Goal: Information Seeking & Learning: Learn about a topic

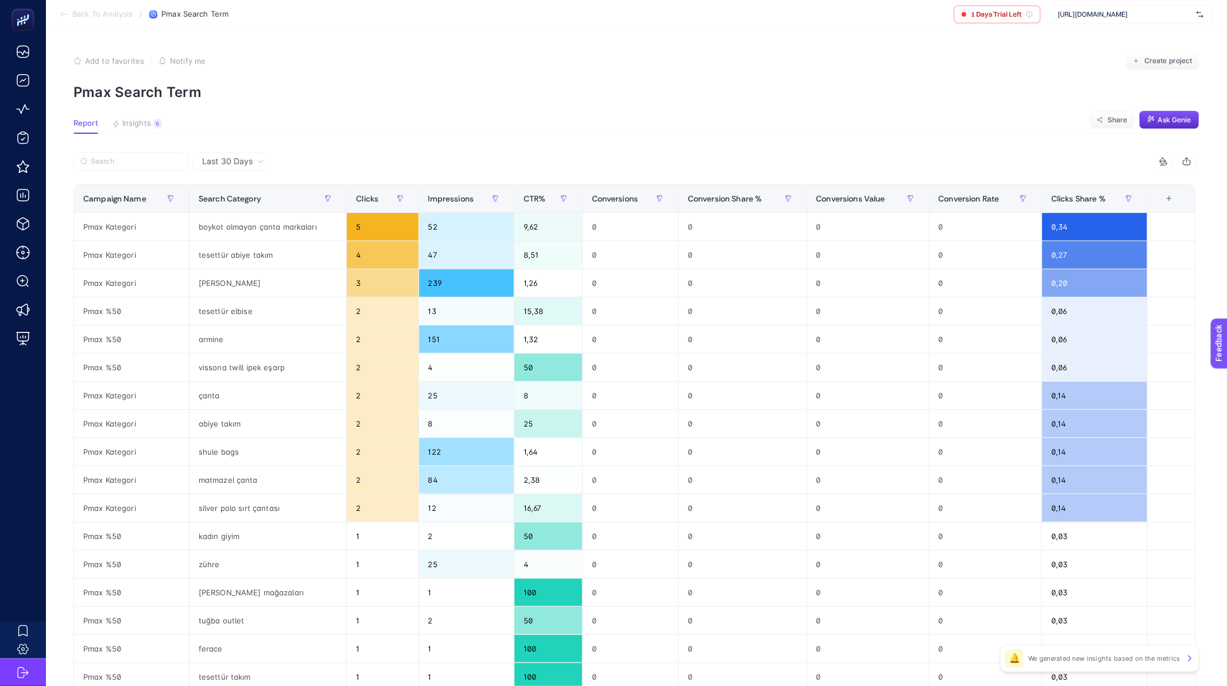
click at [1107, 14] on span "https://www.levidor.com.tr/" at bounding box center [1124, 14] width 134 height 9
type input "clin"
click at [1141, 57] on div "clinichub.com" at bounding box center [1130, 56] width 164 height 18
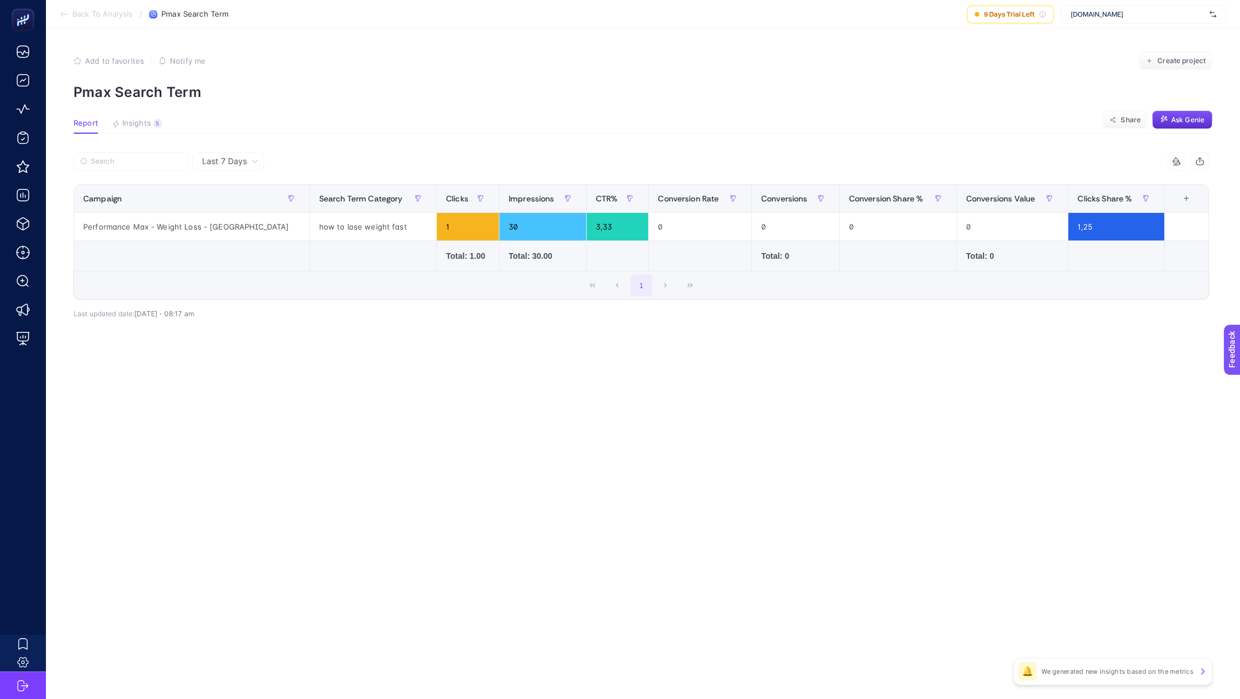
click at [245, 166] on span "Last 7 Days" at bounding box center [224, 161] width 45 height 11
click at [247, 199] on li "Last 30 Days" at bounding box center [228, 206] width 65 height 21
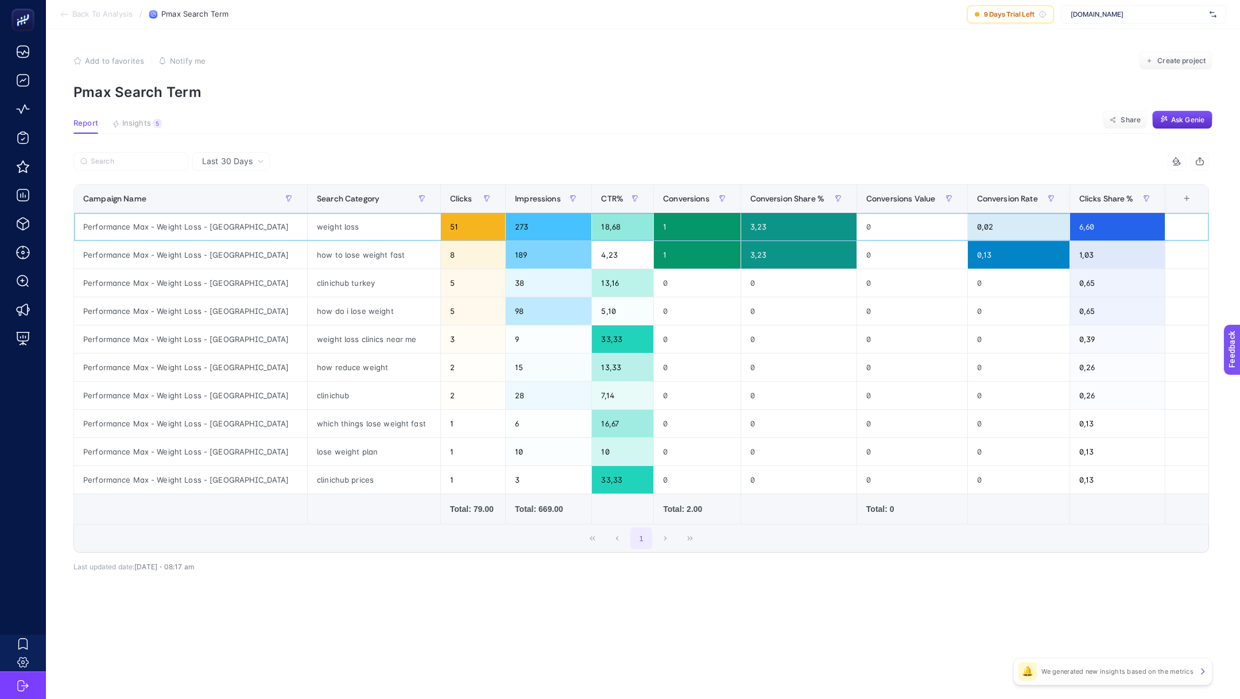
click at [315, 234] on div "weight loss" at bounding box center [374, 227] width 133 height 28
click at [316, 254] on div "how to lose weight fast" at bounding box center [374, 255] width 133 height 28
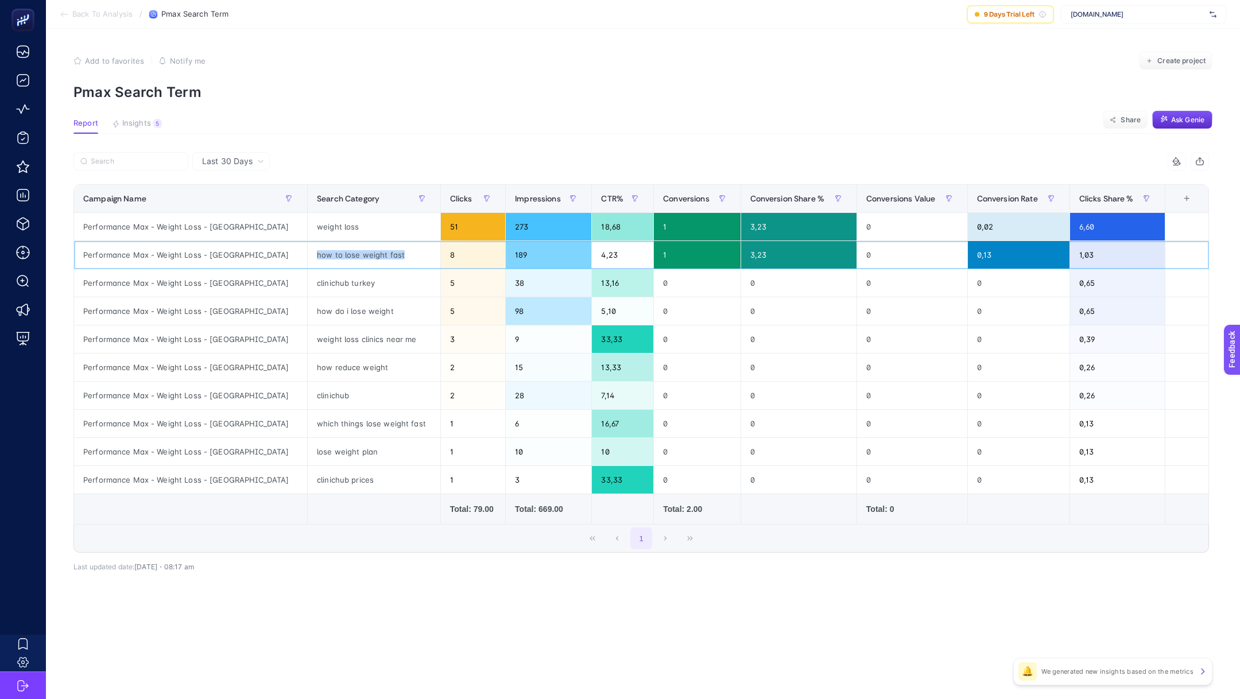
click at [316, 254] on div "how to lose weight fast" at bounding box center [374, 255] width 133 height 28
click at [308, 256] on div "how to lose weight fast" at bounding box center [374, 255] width 133 height 28
click at [308, 286] on div "clinichub turkey" at bounding box center [374, 283] width 133 height 28
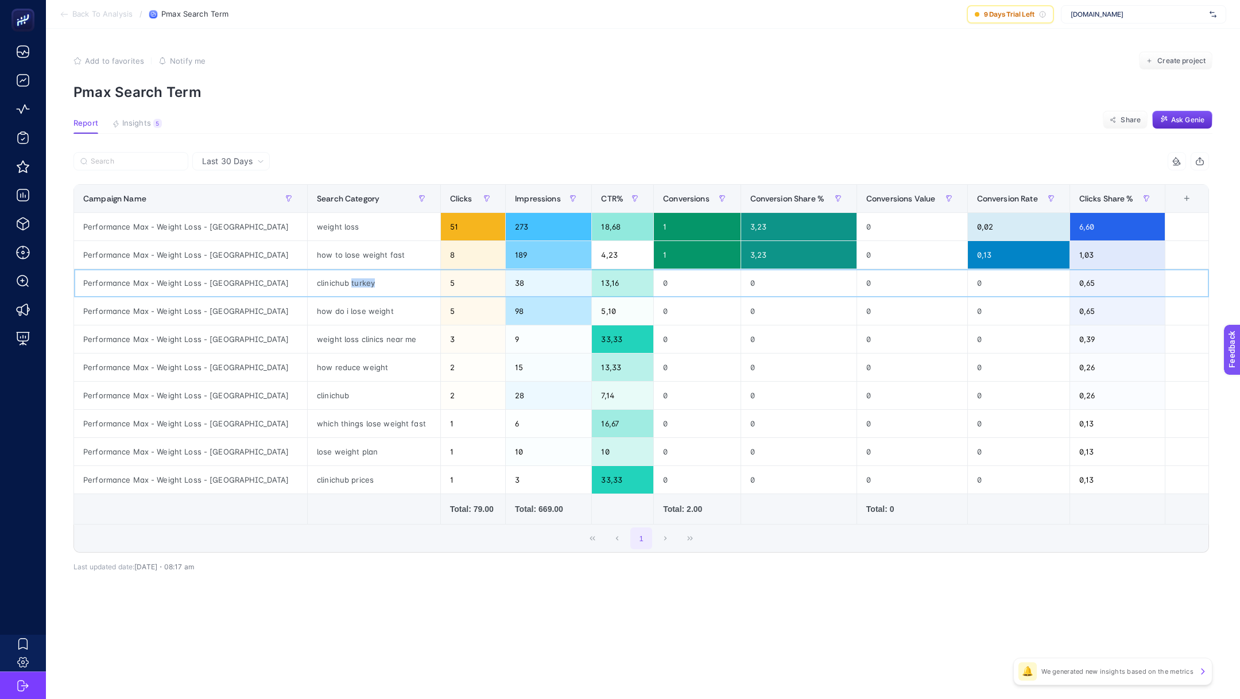
click at [308, 286] on div "clinichub turkey" at bounding box center [374, 283] width 133 height 28
click at [308, 472] on div "clinichub prices" at bounding box center [374, 480] width 133 height 28
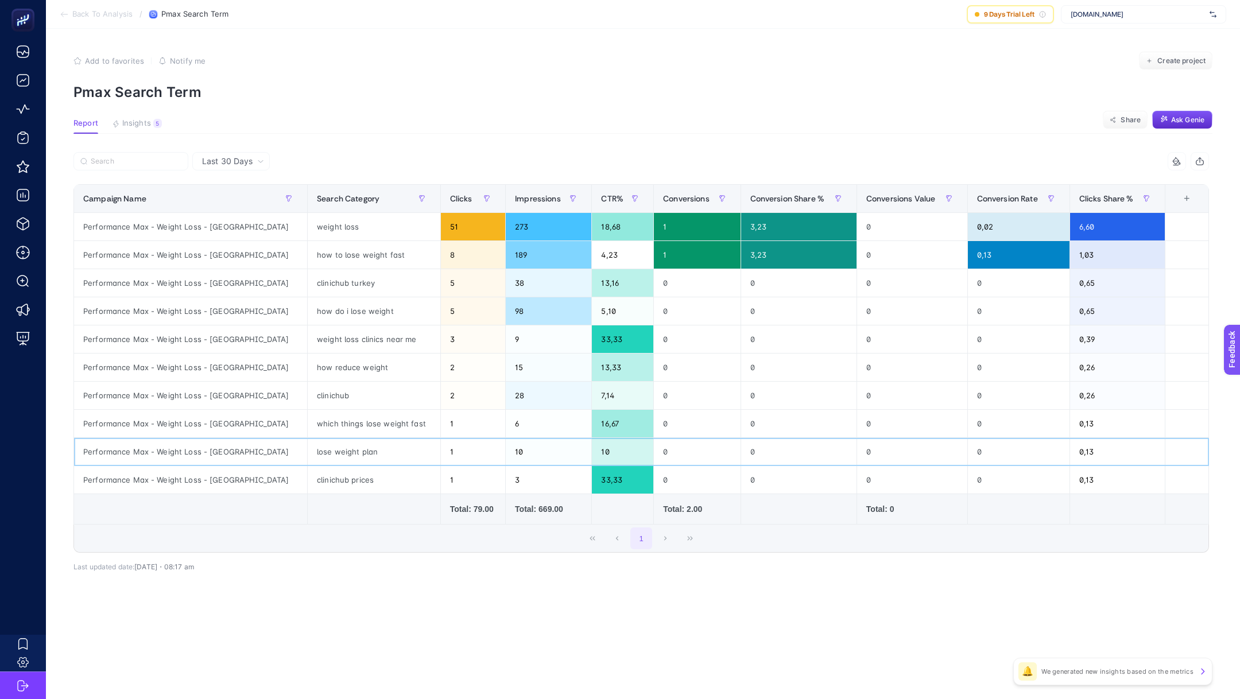
click at [308, 453] on div "lose weight plan" at bounding box center [374, 452] width 133 height 28
click at [308, 438] on div "lose weight plan" at bounding box center [374, 452] width 133 height 28
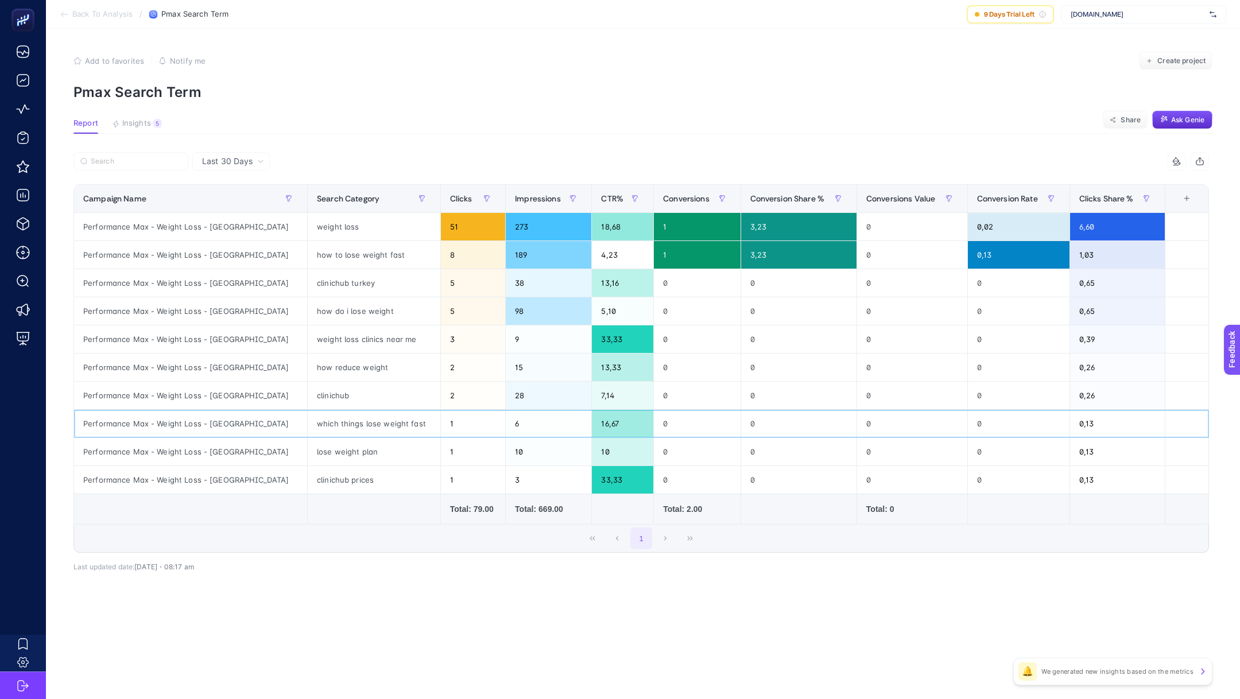
click at [318, 426] on div "which things lose weight fast" at bounding box center [374, 424] width 133 height 28
click at [308, 447] on div "lose weight plan" at bounding box center [374, 452] width 133 height 28
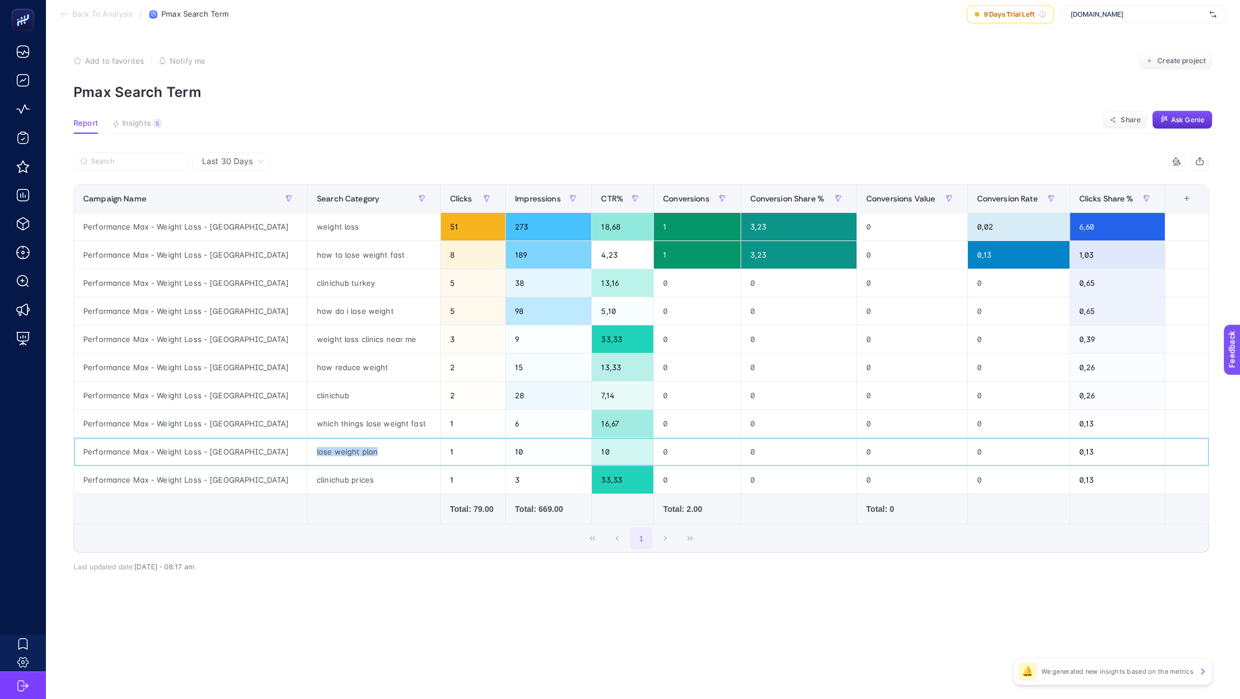
click at [308, 447] on div "lose weight plan" at bounding box center [374, 452] width 133 height 28
click at [308, 429] on div "which things lose weight fast" at bounding box center [374, 424] width 133 height 28
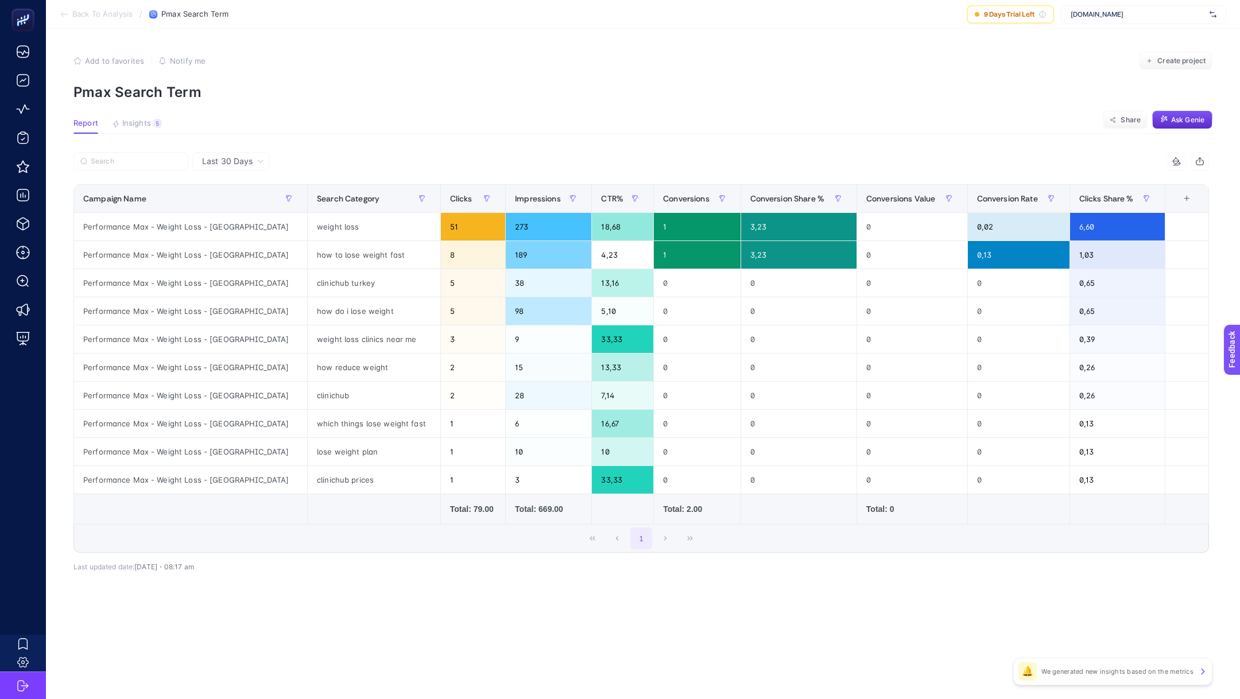
click at [92, 11] on span "Back To Analysis" at bounding box center [102, 14] width 60 height 9
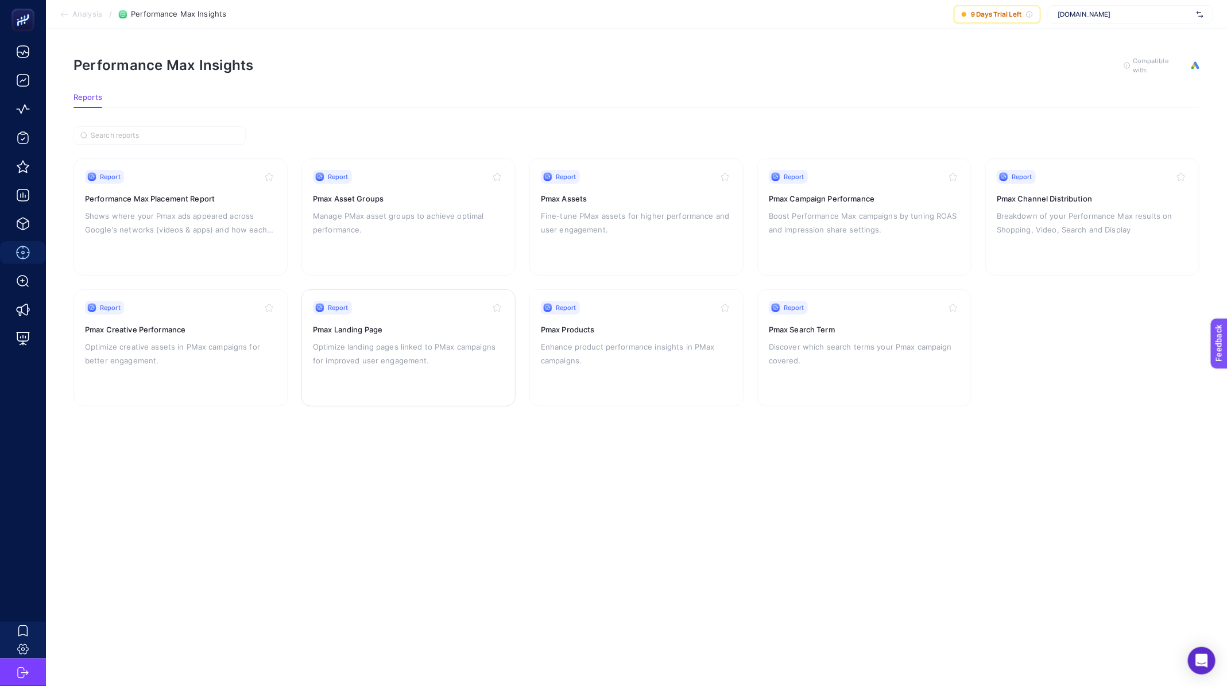
click at [381, 348] on p "Optimize landing pages linked to PMax campaigns for improved user engagement." at bounding box center [408, 354] width 191 height 28
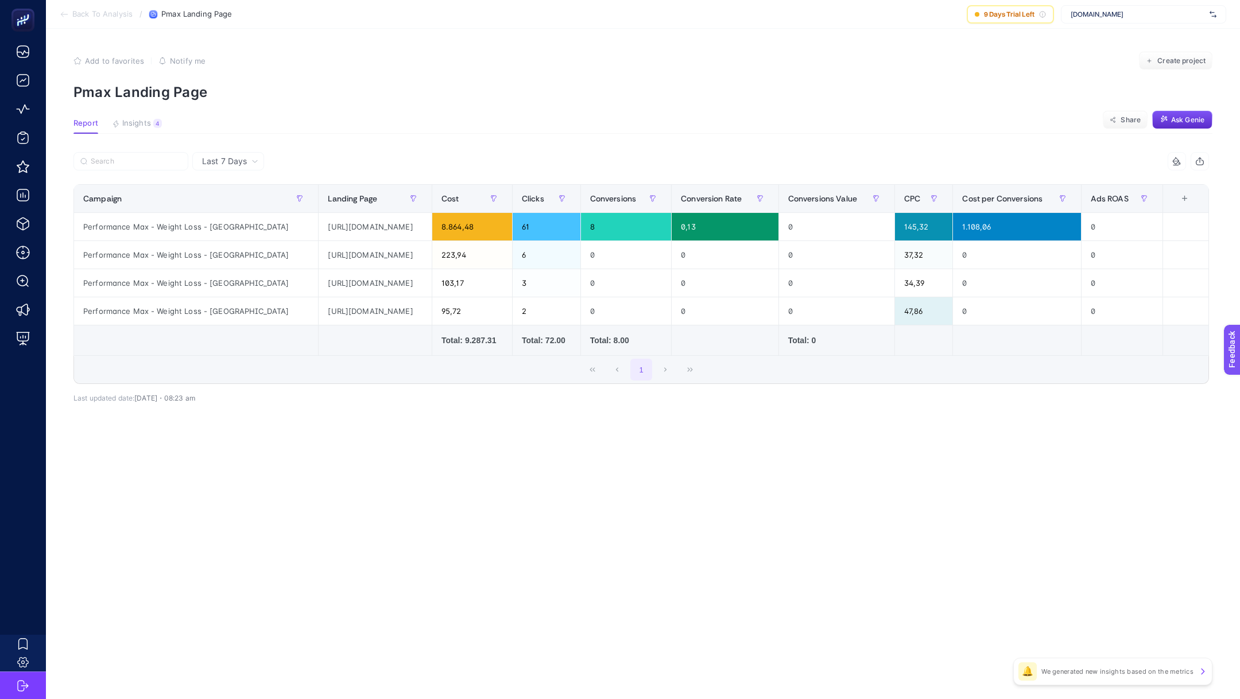
click at [518, 141] on article "Add to favorites false Notify me Create project Pmax Landing Page Report Insigh…" at bounding box center [643, 364] width 1194 height 670
drag, startPoint x: 468, startPoint y: 197, endPoint x: 569, endPoint y: 200, distance: 101.1
click at [569, 200] on div "8 items selected Campaign Landing Page Cost Clicks Conversions Conversion Rate …" at bounding box center [640, 268] width 1135 height 232
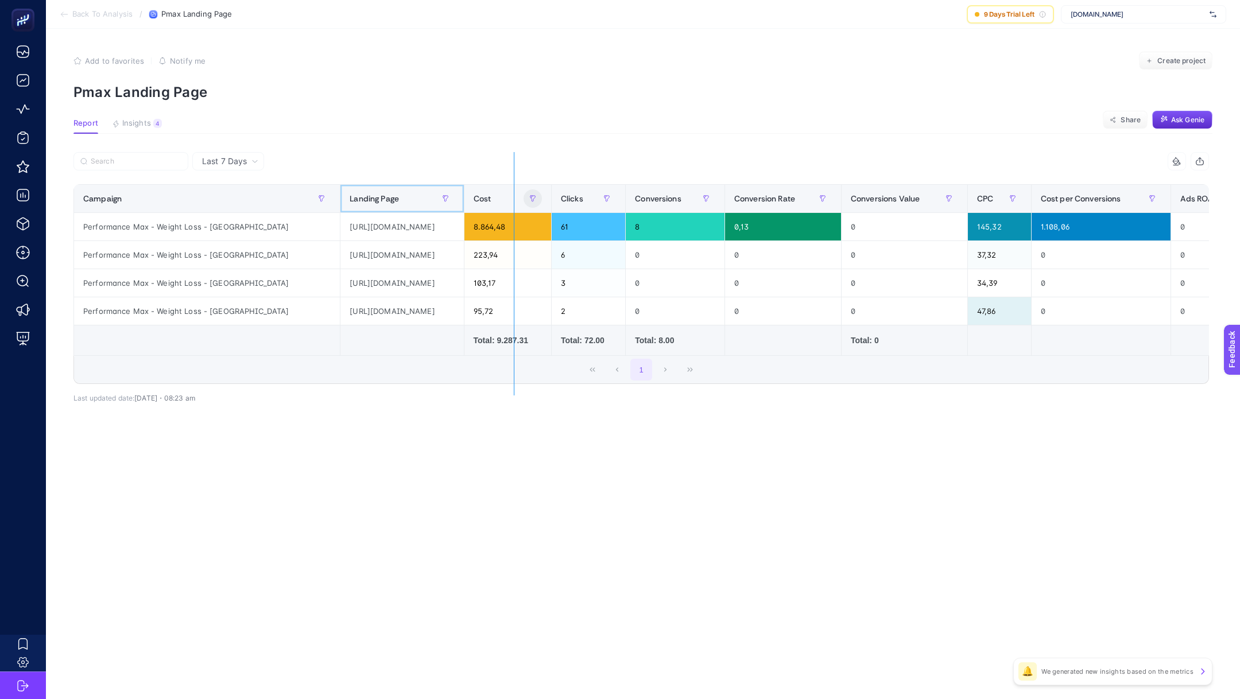
drag, startPoint x: 503, startPoint y: 195, endPoint x: 574, endPoint y: 194, distance: 71.2
click at [574, 194] on div "8 items selected Campaign Landing Page Cost Clicks Conversions Conversion Rate …" at bounding box center [640, 268] width 1135 height 232
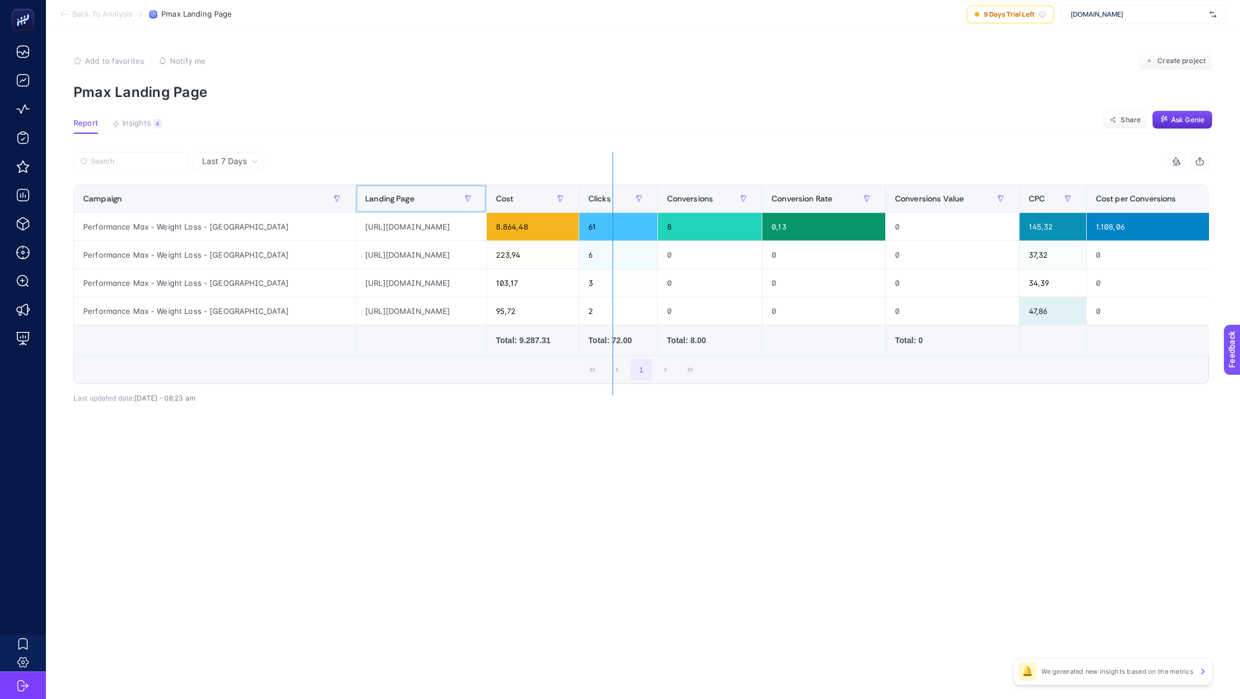
drag, startPoint x: 528, startPoint y: 195, endPoint x: 612, endPoint y: 197, distance: 85.0
click at [612, 197] on div "8 items selected Campaign Landing Page Cost Clicks Conversions Conversion Rate …" at bounding box center [640, 268] width 1135 height 232
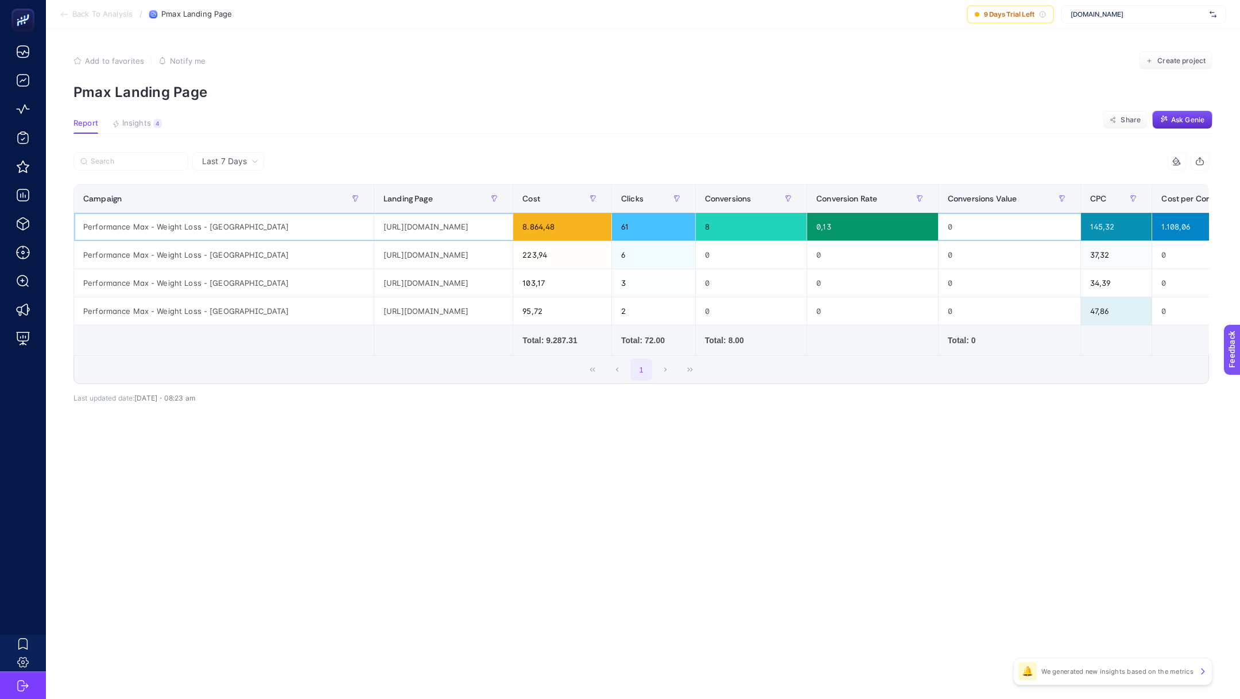
drag, startPoint x: 273, startPoint y: 227, endPoint x: 396, endPoint y: 227, distance: 122.8
click at [396, 227] on div "https://weightloss.clinichub.com/?tm=tt&ap=gads&aaid=adayWwvuBS1Zs&gad_source=5…" at bounding box center [443, 227] width 138 height 28
click at [374, 259] on div "https://weightloss.clinichub.com/?tm=tt&ap=gads&aaid=adayWwvuBS1Zs" at bounding box center [443, 255] width 138 height 28
click at [471, 265] on div "https://weightloss.clinichub.com/?tm=tt&ap=gads&aaid=adayWwvuBS1Zs" at bounding box center [443, 255] width 138 height 28
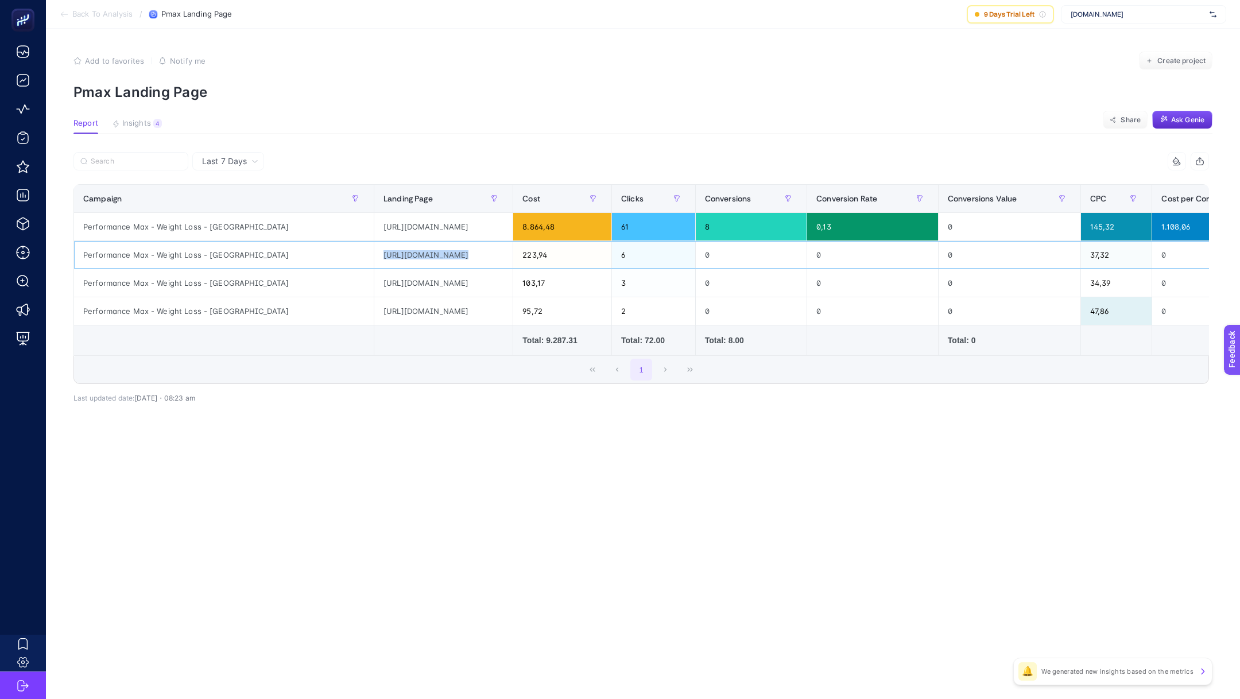
click at [471, 265] on div "https://weightloss.clinichub.com/?tm=tt&ap=gads&aaid=adayWwvuBS1Zs" at bounding box center [443, 255] width 138 height 28
click at [431, 285] on div "https://weightloss.clinichub.com/?tm=tt&ap=gads&aaid=adayWwvuBS1Zs&gad_source=1…" at bounding box center [443, 283] width 138 height 28
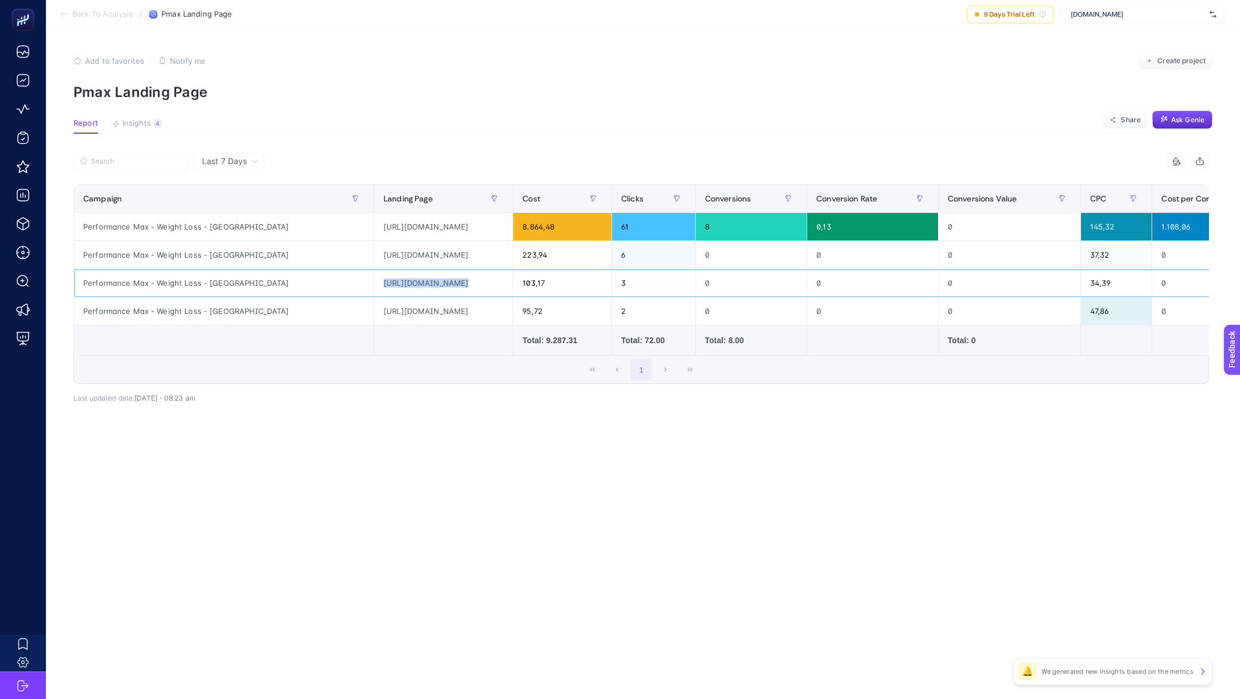
click at [431, 284] on div "https://weightloss.clinichub.com/?tm=tt&ap=gads&aaid=adayWwvuBS1Zs&gad_source=1…" at bounding box center [443, 283] width 138 height 28
click at [421, 316] on div "https://weightloss.clinichub.com/?tm=tt&ap=gads&aaid=adayWwvuBS1Zs&gad_source=1…" at bounding box center [443, 311] width 138 height 28
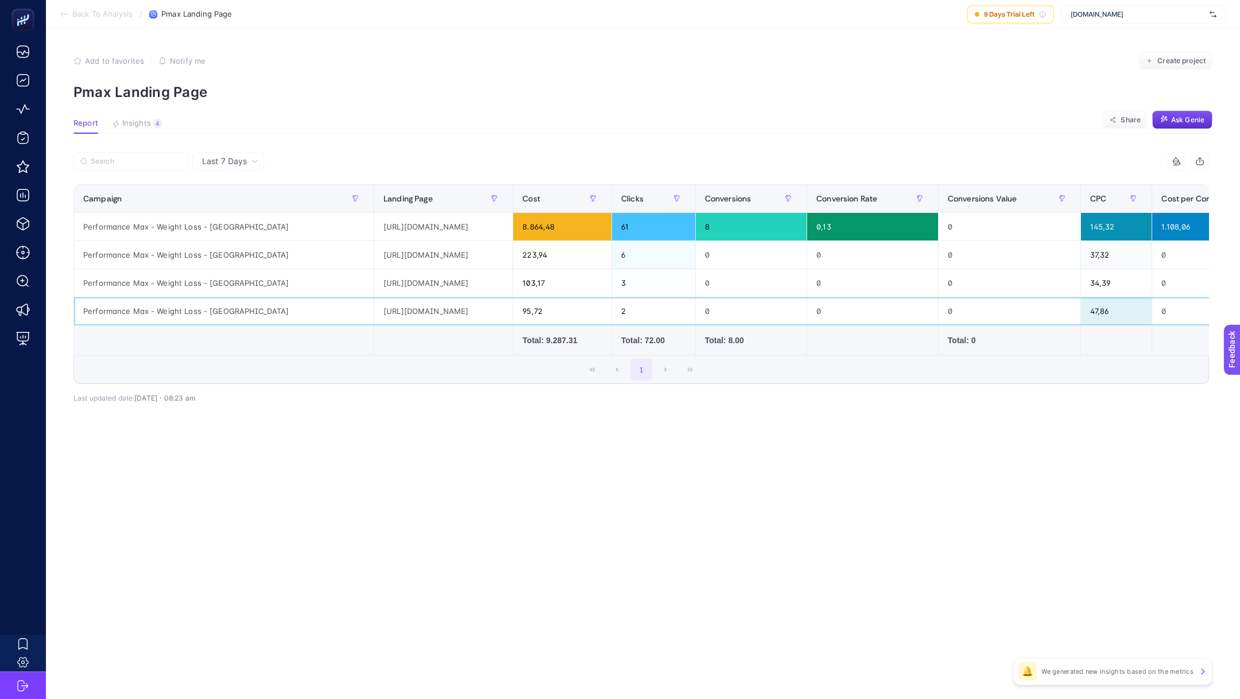
click at [423, 308] on div "https://weightloss.clinichub.com/?tm=tt&ap=gads&aaid=adayWwvuBS1Zs&gad_source=1…" at bounding box center [443, 311] width 138 height 28
click at [437, 280] on div "https://weightloss.clinichub.com/?tm=tt&ap=gads&aaid=adayWwvuBS1Zs&gad_source=1…" at bounding box center [443, 283] width 138 height 28
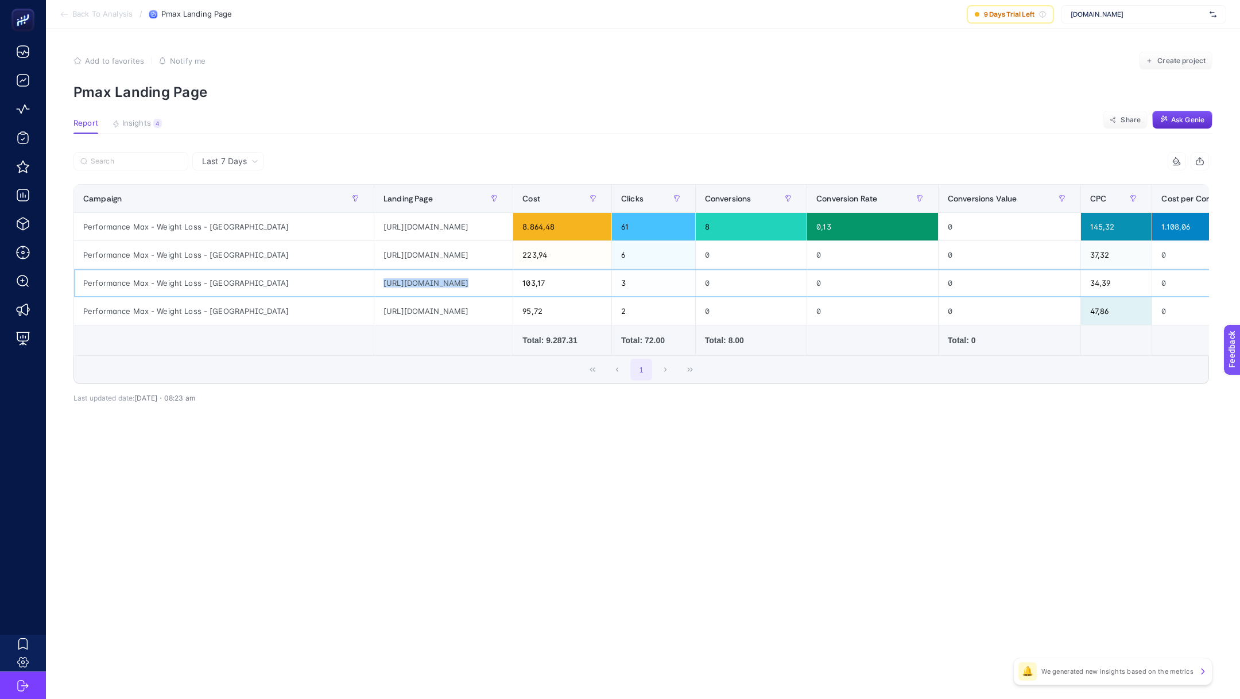
click at [437, 280] on div "https://weightloss.clinichub.com/?tm=tt&ap=gads&aaid=adayWwvuBS1Zs&gad_source=1…" at bounding box center [443, 283] width 138 height 28
click at [440, 266] on div "https://weightloss.clinichub.com/?tm=tt&ap=gads&aaid=adayWwvuBS1Zs" at bounding box center [443, 255] width 138 height 28
click at [451, 254] on div "https://weightloss.clinichub.com/?tm=tt&ap=gads&aaid=adayWwvuBS1Zs" at bounding box center [443, 255] width 138 height 28
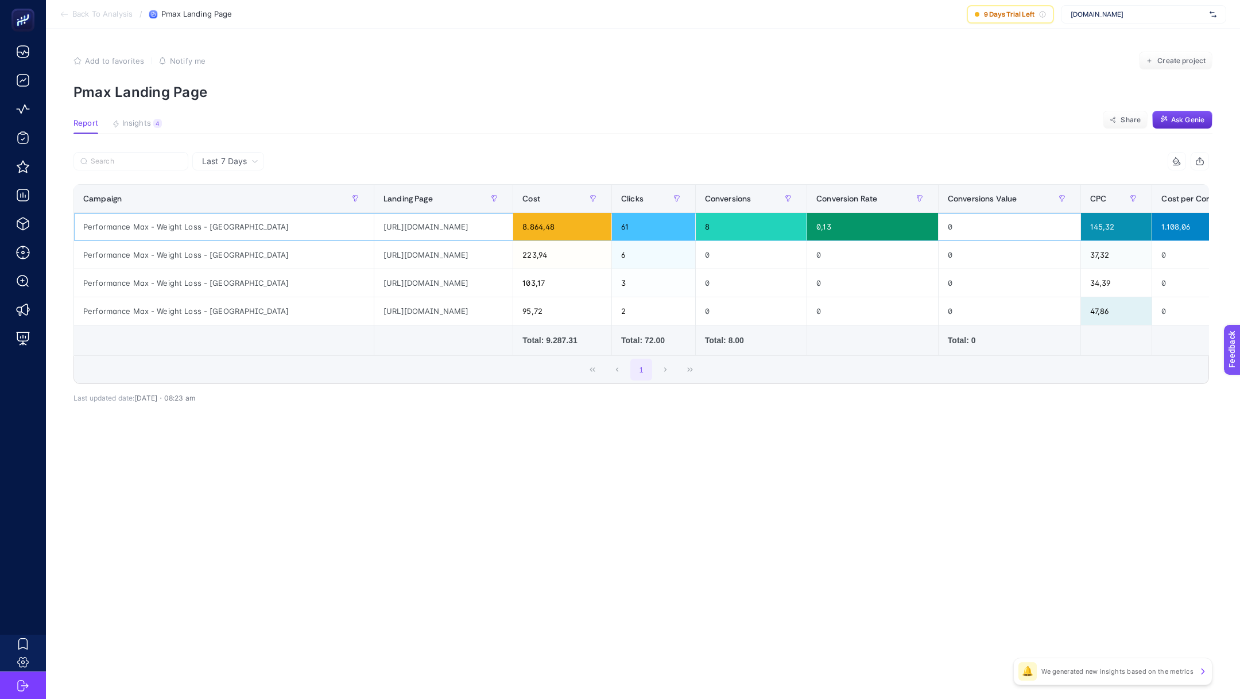
click at [418, 227] on div "https://weightloss.clinichub.com/?tm=tt&ap=gads&aaid=adayWwvuBS1Zs&gad_source=5…" at bounding box center [443, 227] width 138 height 28
click at [408, 230] on div "https://weightloss.clinichub.com/?tm=tt&ap=gads&aaid=adayWwvuBS1Zs&gad_source=5…" at bounding box center [443, 227] width 138 height 28
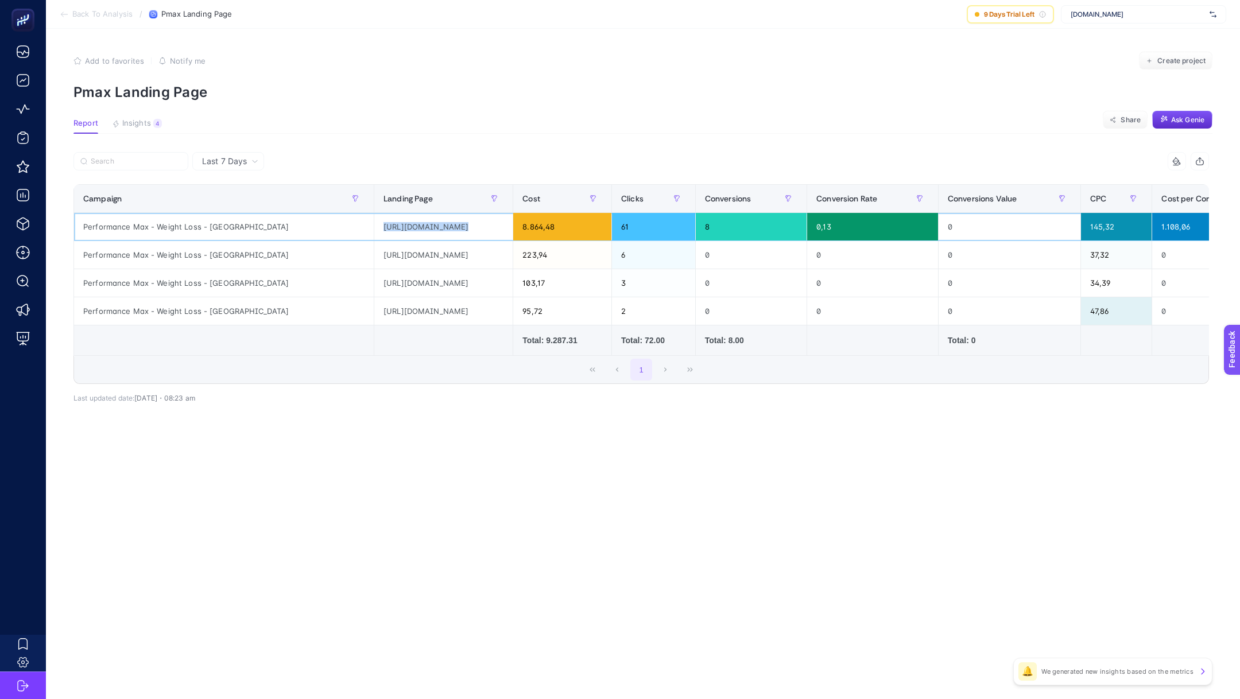
click at [408, 230] on div "https://weightloss.clinichub.com/?tm=tt&ap=gads&aaid=adayWwvuBS1Zs&gad_source=5…" at bounding box center [443, 227] width 138 height 28
click at [413, 225] on div "https://weightloss.clinichub.com/?tm=tt&ap=gads&aaid=adayWwvuBS1Zs&gad_source=5…" at bounding box center [443, 227] width 138 height 28
click at [115, 17] on span "Back To Analysis" at bounding box center [102, 14] width 60 height 9
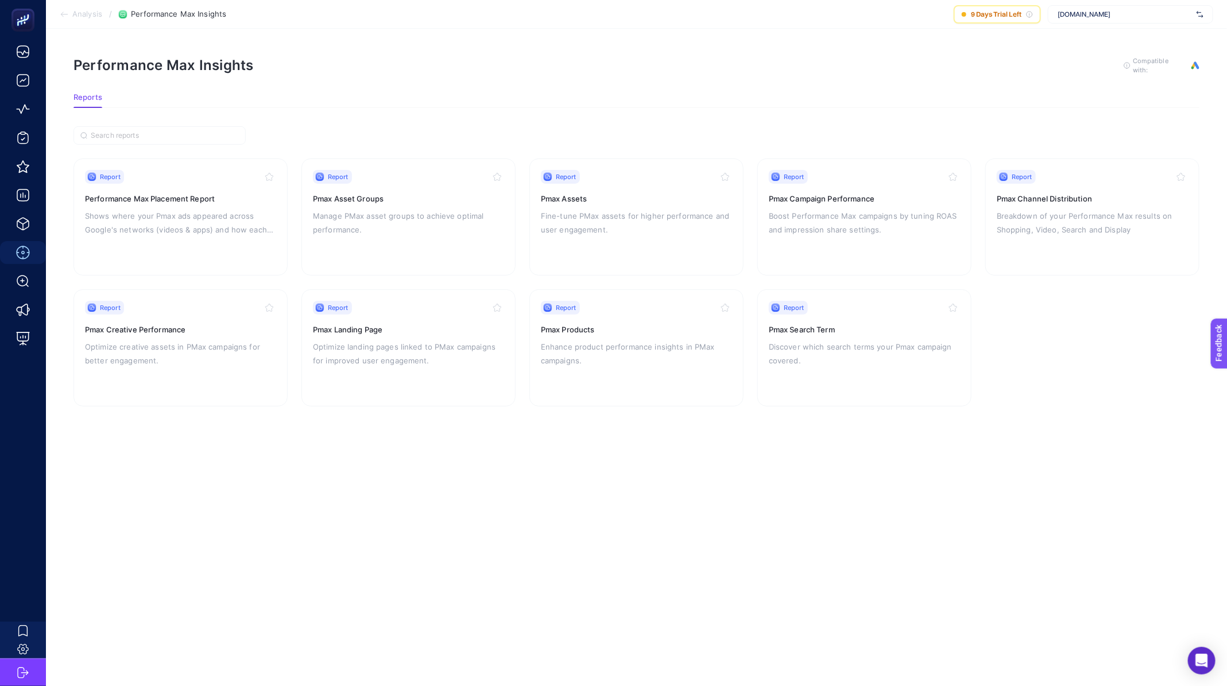
click at [86, 12] on span "Analysis" at bounding box center [87, 14] width 30 height 9
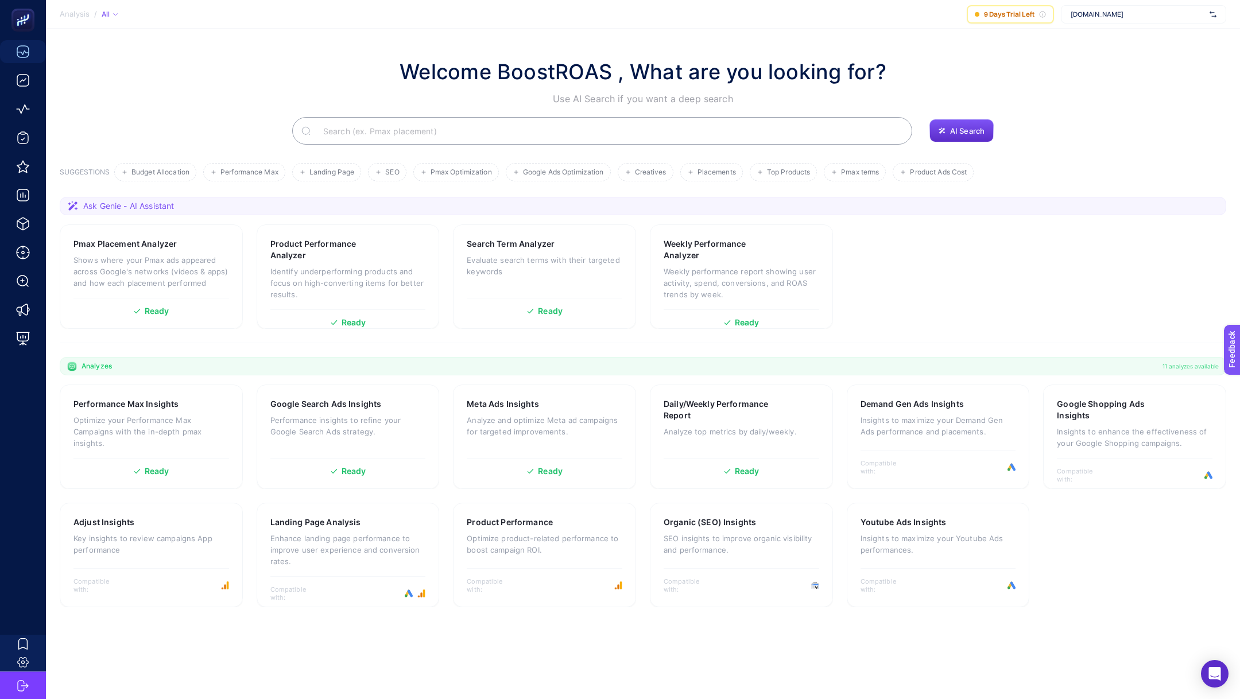
click at [1110, 15] on span "clinichub.com" at bounding box center [1138, 14] width 134 height 9
type input "tailo"
click at [1203, 38] on div "Tailors Room" at bounding box center [1143, 38] width 164 height 18
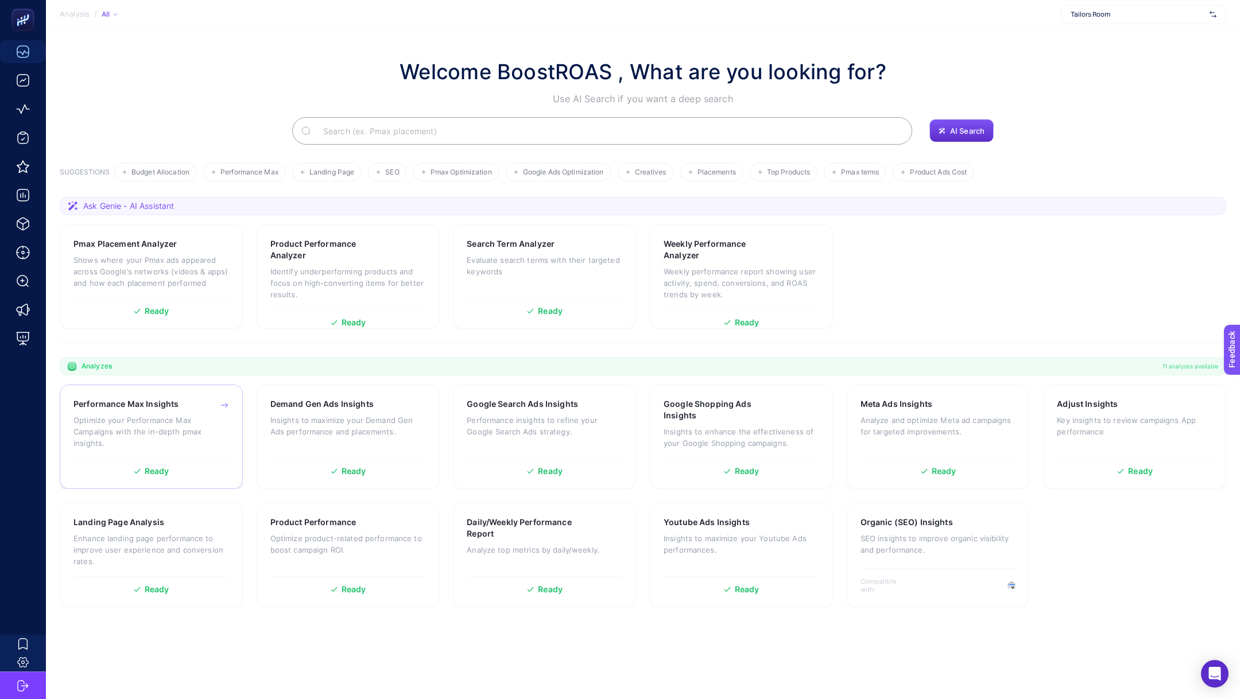
click at [139, 420] on p "Optimize your Performance Max Campaigns with the in-depth pmax insights." at bounding box center [151, 431] width 156 height 34
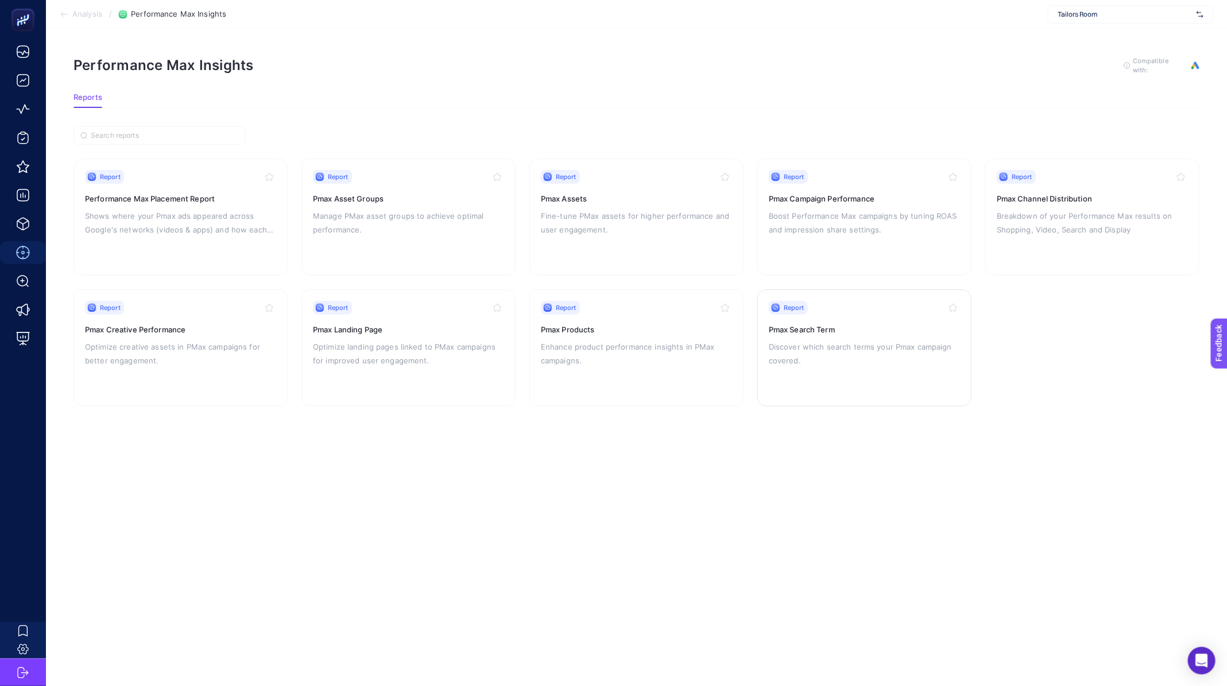
click at [835, 371] on div "Report Pmax Search Term Discover which search terms your Pmax campaign covered." at bounding box center [864, 348] width 191 height 94
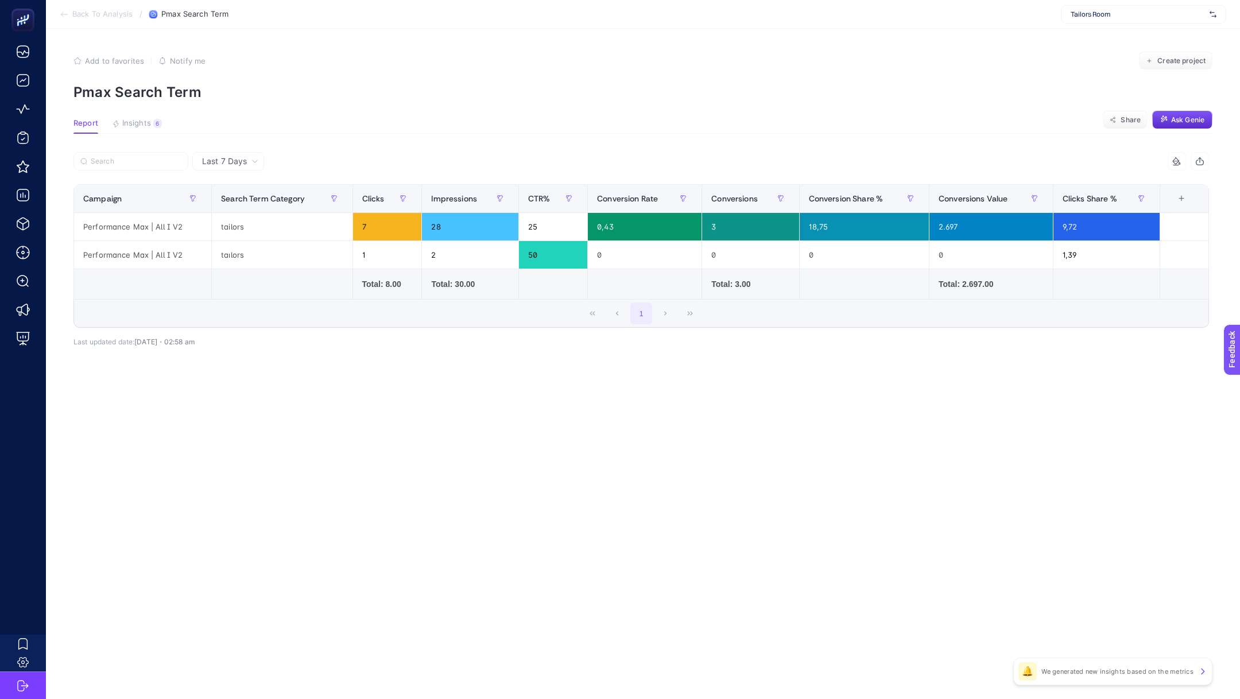
click at [97, 17] on span "Back To Analysis" at bounding box center [102, 14] width 60 height 9
